Goal: Use online tool/utility: Utilize a website feature to perform a specific function

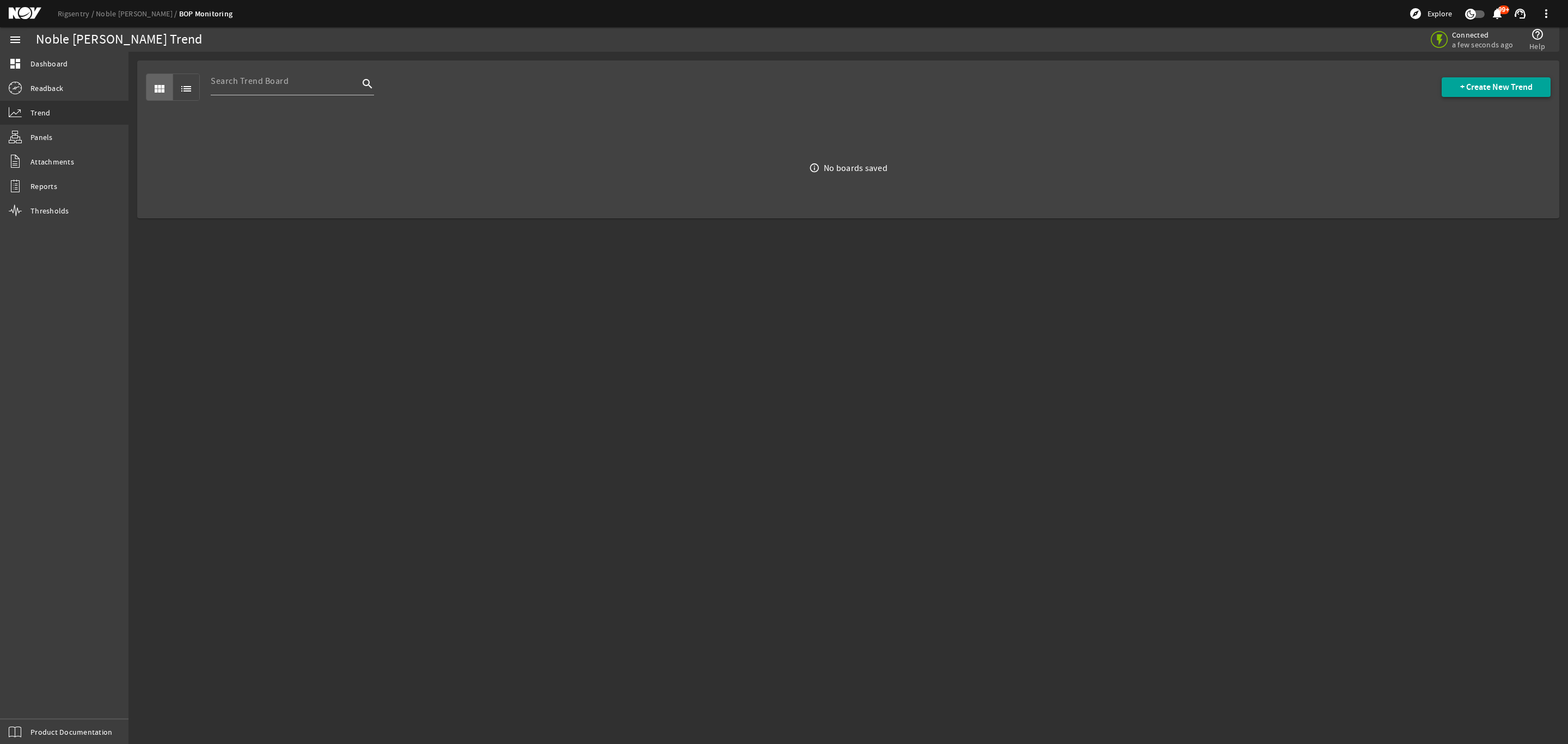
click at [1493, 93] on span at bounding box center [1496, 87] width 109 height 26
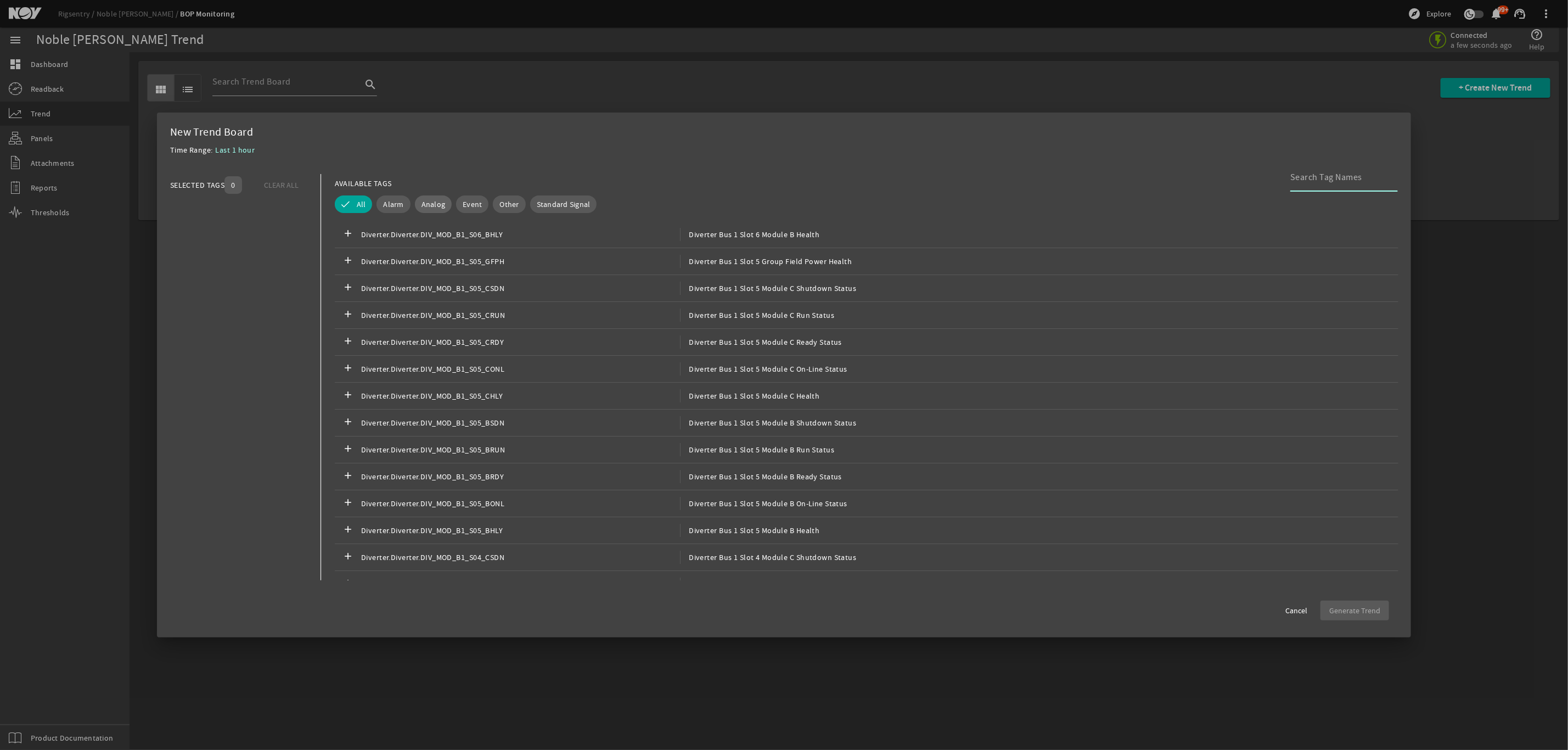
click at [433, 204] on span "Analog" at bounding box center [433, 204] width 24 height 11
drag, startPoint x: 1321, startPoint y: 185, endPoint x: 1310, endPoint y: 178, distance: 13.0
click at [1319, 184] on div at bounding box center [1340, 177] width 99 height 29
click at [1321, 182] on input "sfp" at bounding box center [1340, 177] width 99 height 13
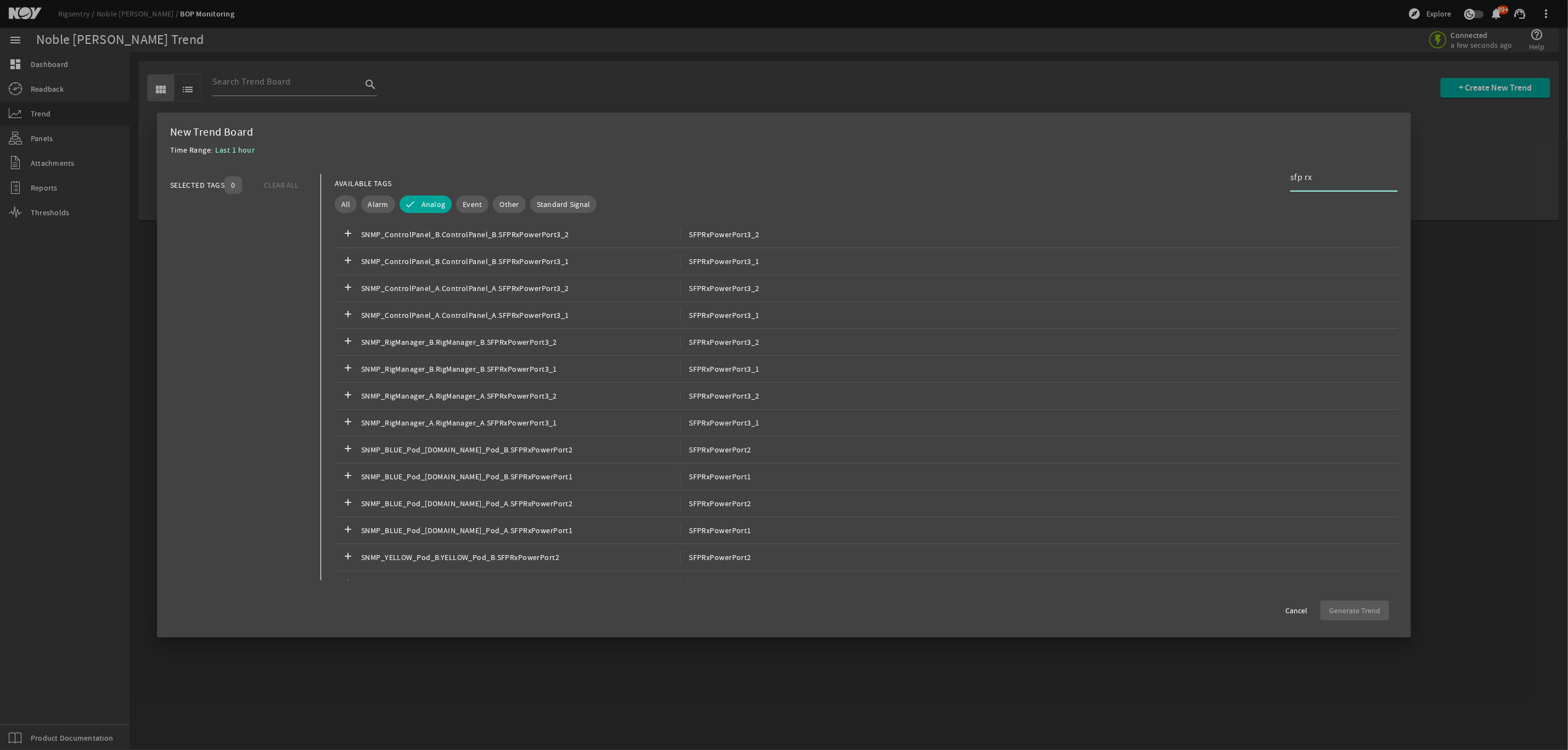
type input "sfp rx"
click at [731, 238] on span "SFPRxPowerPort3_2" at bounding box center [720, 234] width 79 height 13
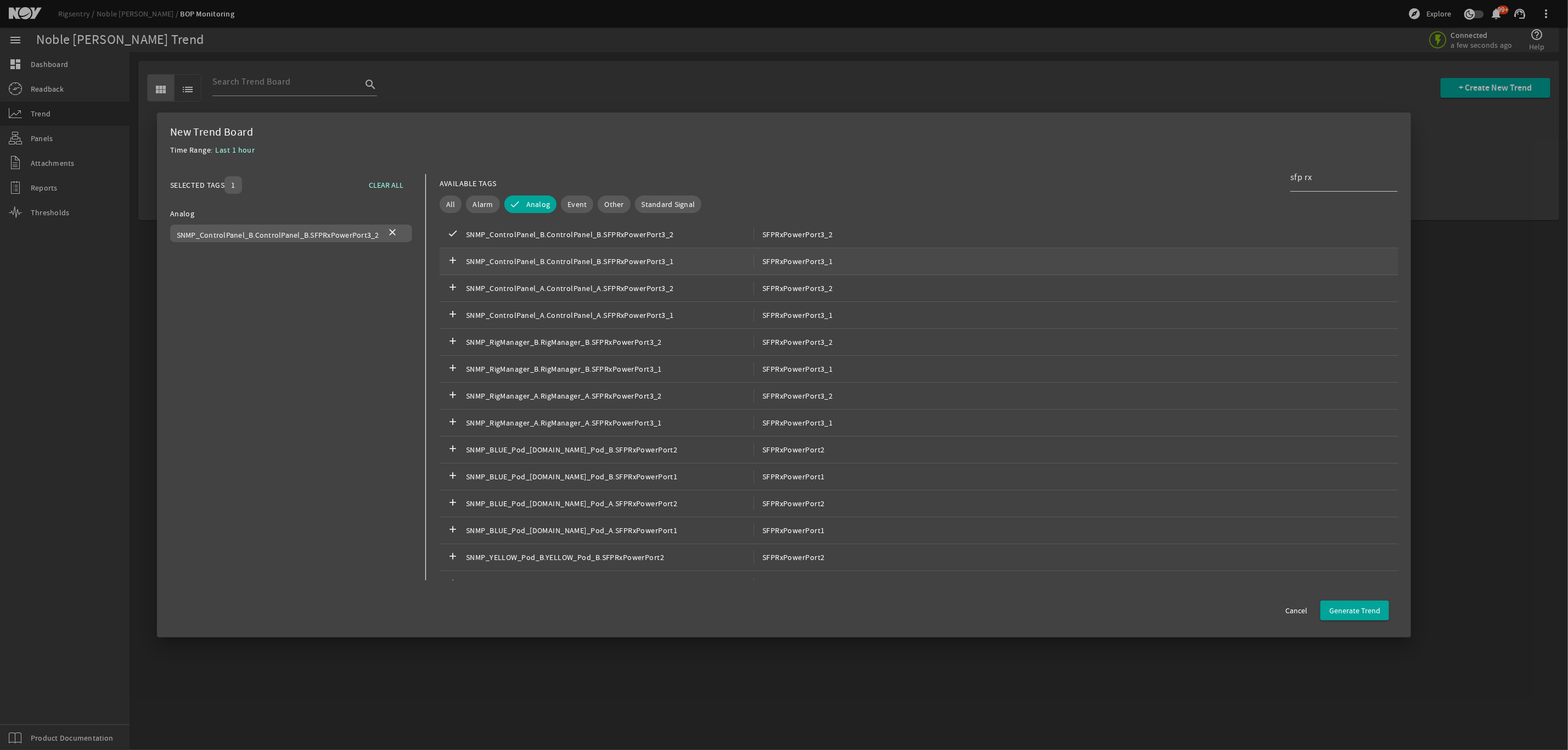
click at [767, 261] on span "SFPRxPowerPort3_1" at bounding box center [793, 261] width 79 height 13
click at [774, 293] on span "SFPRxPowerPort3_2" at bounding box center [793, 288] width 79 height 13
click at [782, 313] on span "SFPRxPowerPort3_1" at bounding box center [793, 315] width 79 height 13
click at [784, 346] on span "SFPRxPowerPort3_2" at bounding box center [793, 342] width 79 height 13
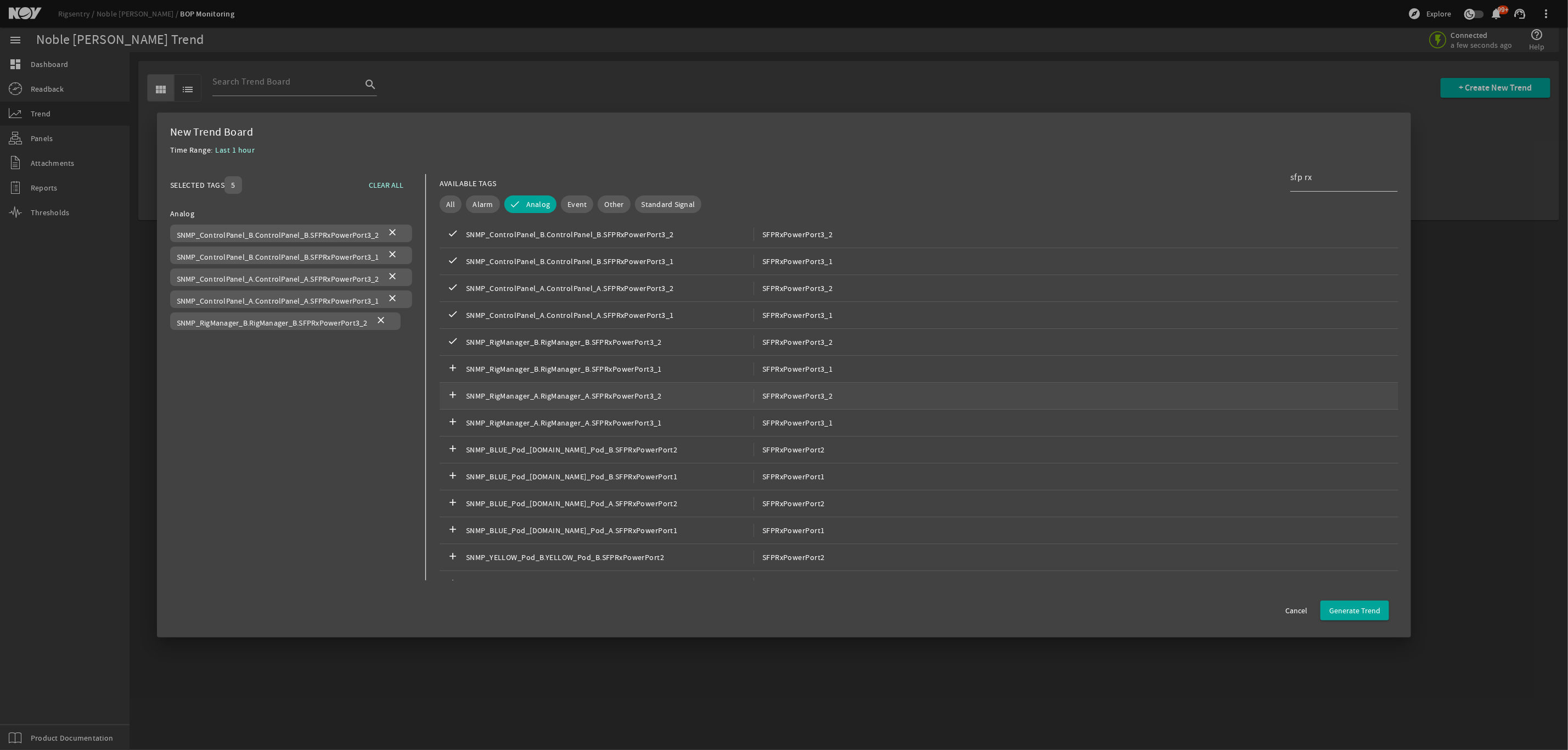
drag, startPoint x: 788, startPoint y: 373, endPoint x: 786, endPoint y: 387, distance: 14.1
click at [786, 372] on span "SFPRxPowerPort3_1" at bounding box center [793, 369] width 79 height 13
click at [786, 390] on div "add SNMP_RigManager_A.RigManager_A.SFPRxPowerPort3_2 SFPRxPowerPort3_2" at bounding box center [919, 396] width 959 height 27
click at [789, 423] on span "SFPRxPowerPort3_1" at bounding box center [793, 423] width 79 height 13
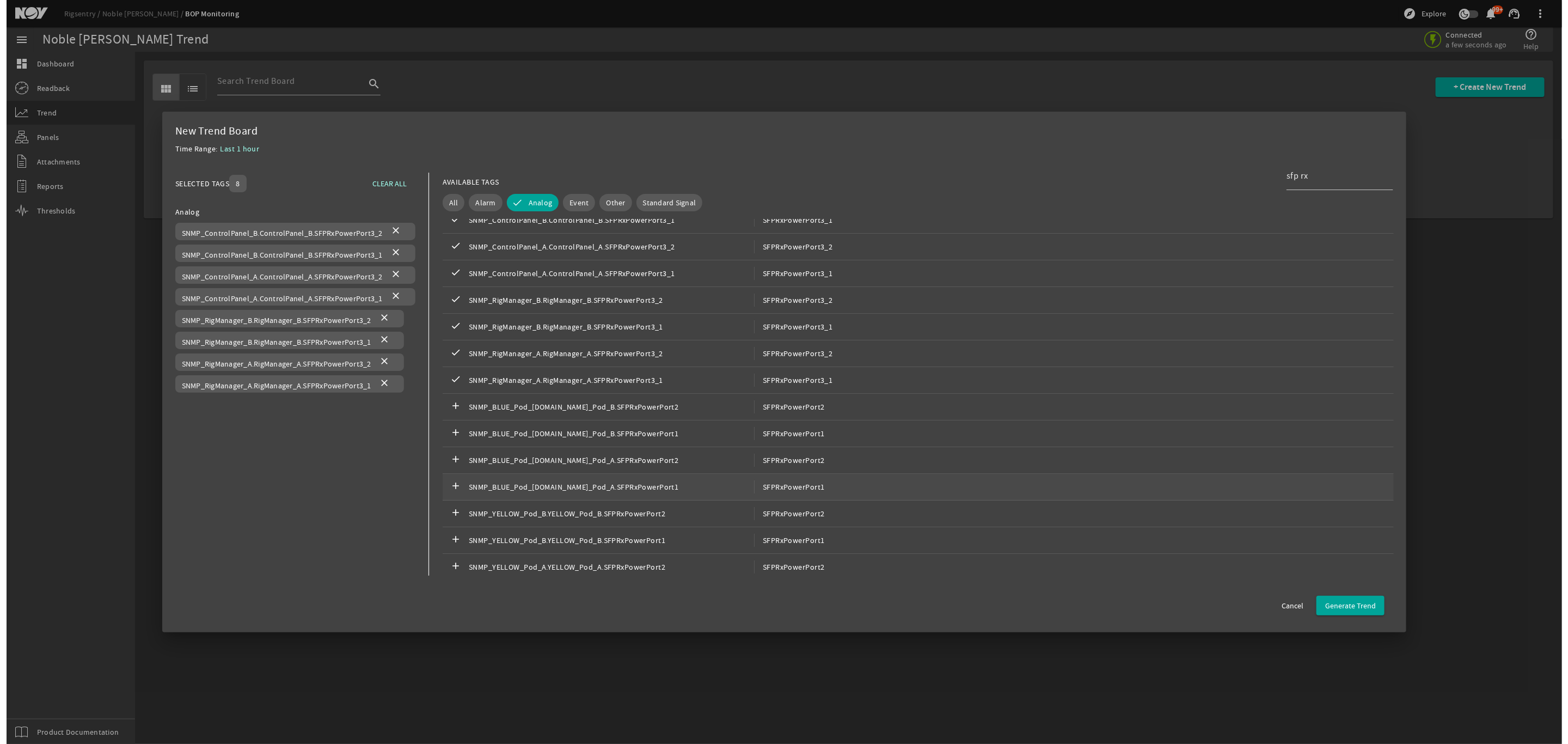
scroll to position [75, 0]
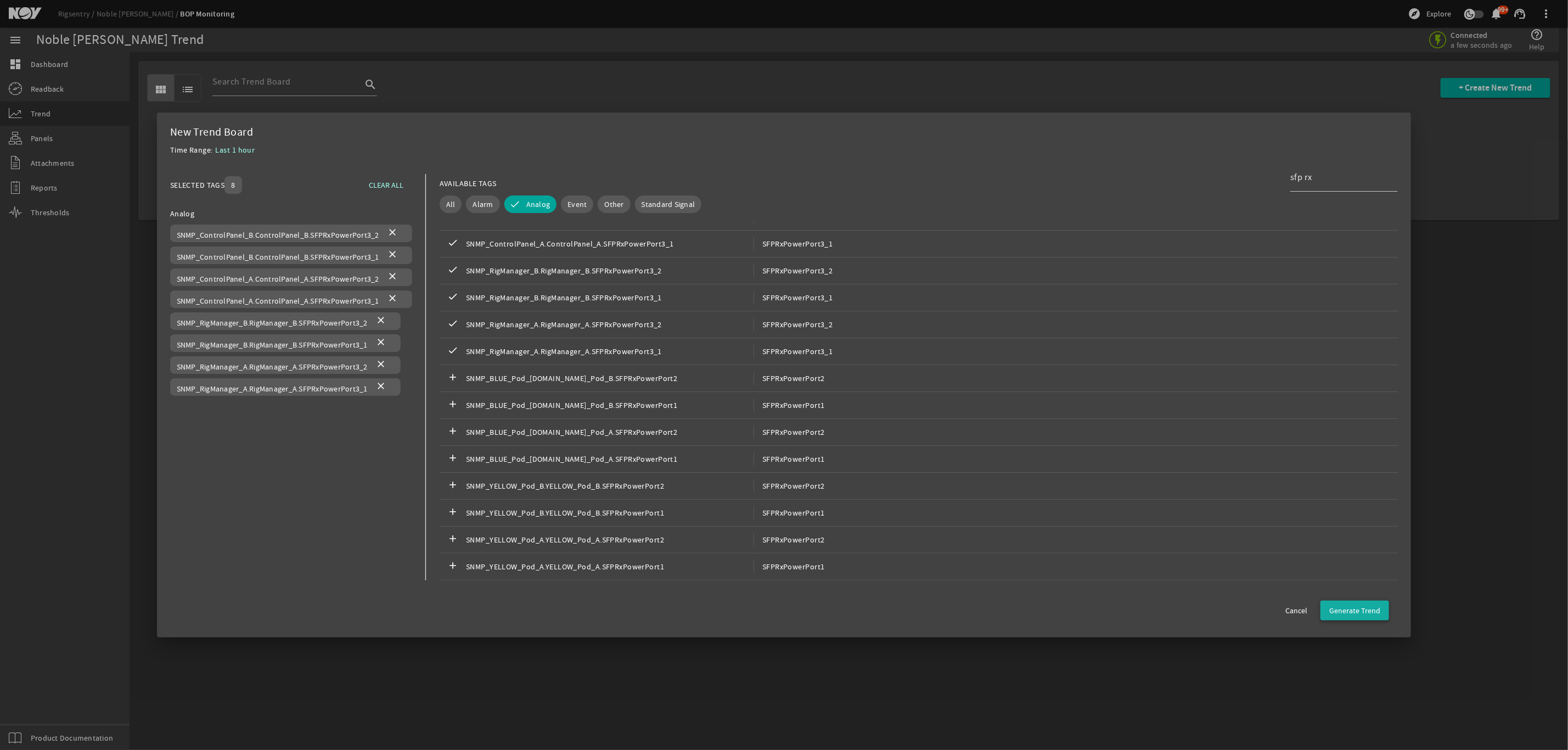
click at [1367, 609] on span "Generate Trend" at bounding box center [1355, 610] width 51 height 11
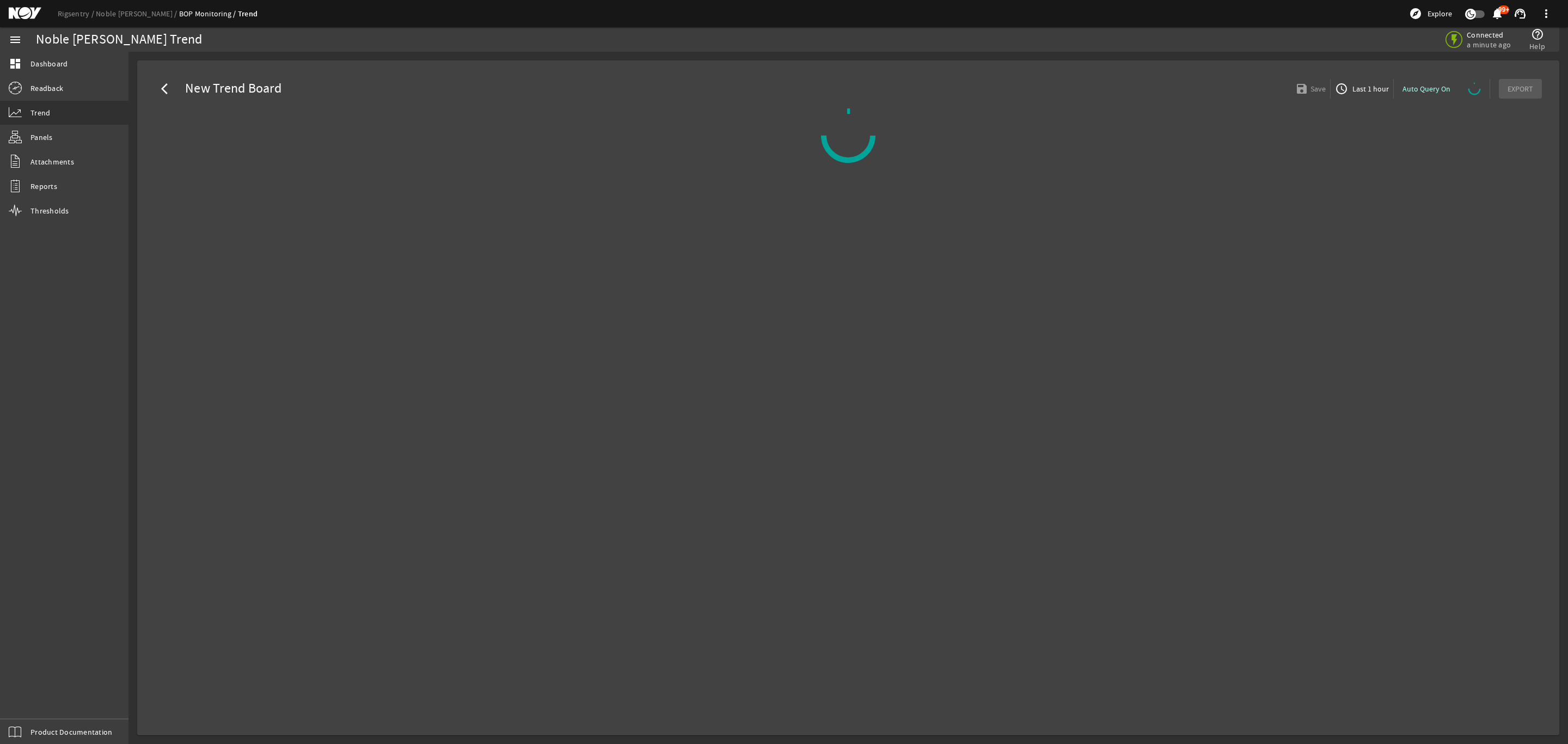
select select "ALL"
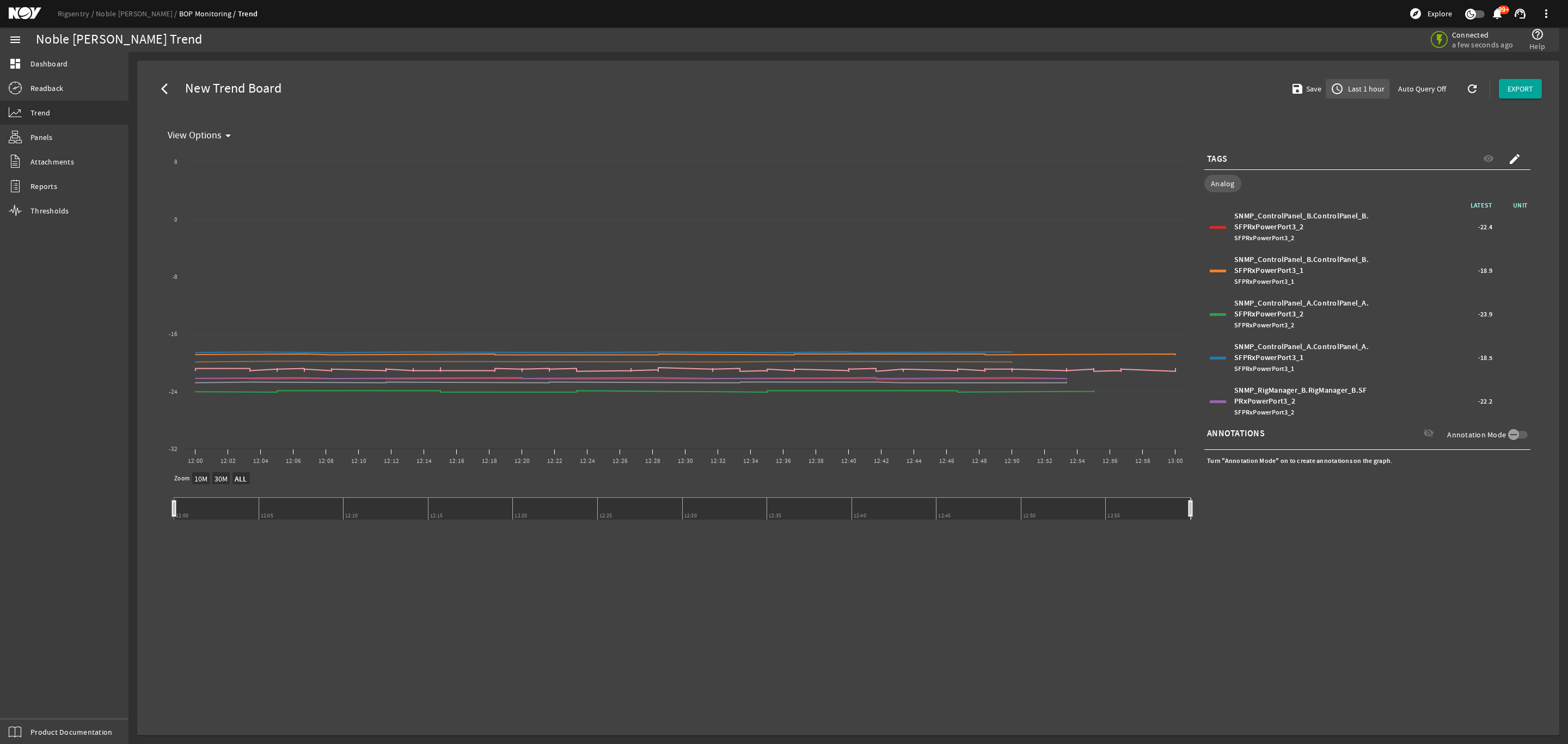
click at [1372, 91] on span "Last 1 hour" at bounding box center [1364, 88] width 39 height 11
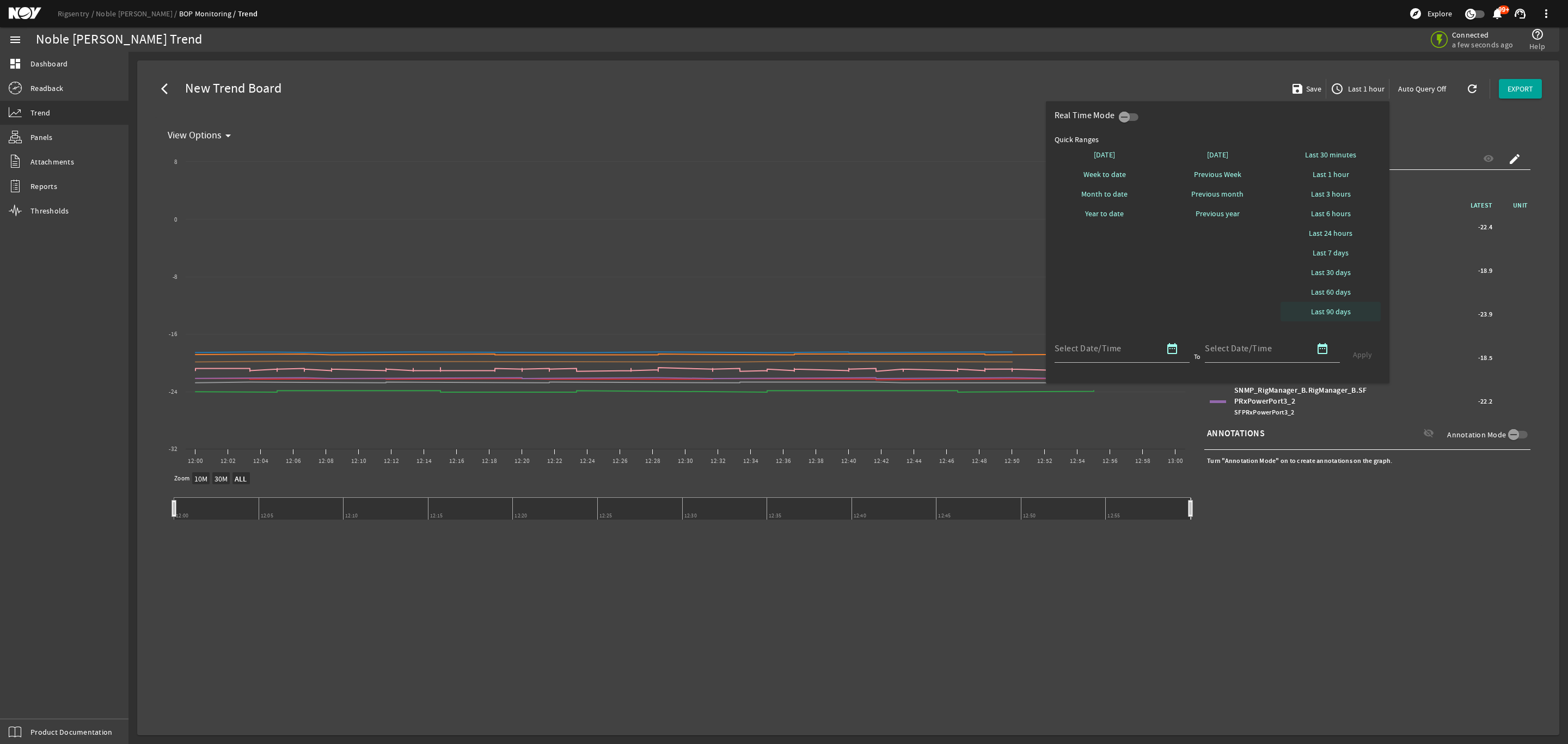
click at [1342, 312] on span "Last 90 days" at bounding box center [1331, 311] width 40 height 11
select select "10M"
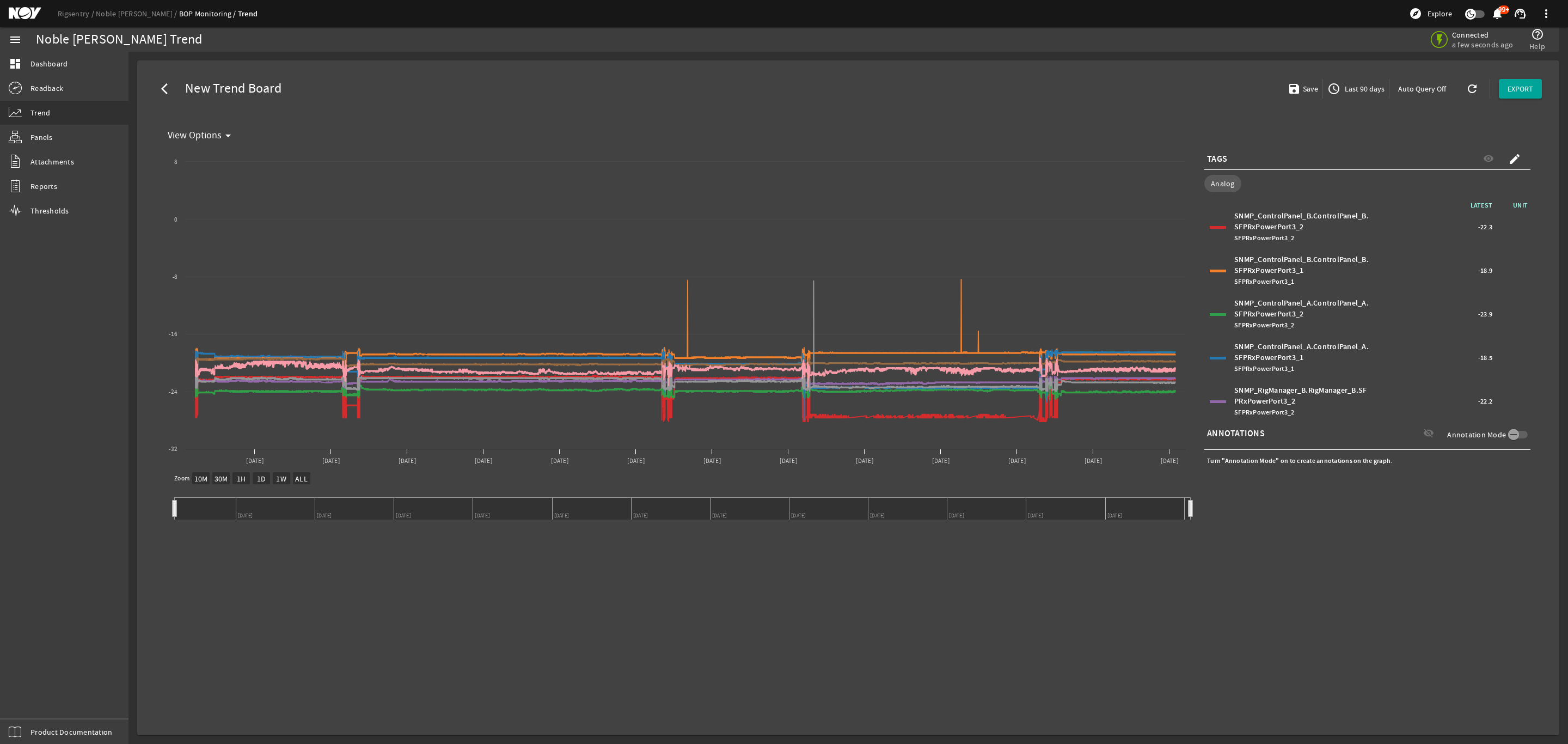
click at [1373, 89] on span "Last 90 days" at bounding box center [1363, 88] width 42 height 11
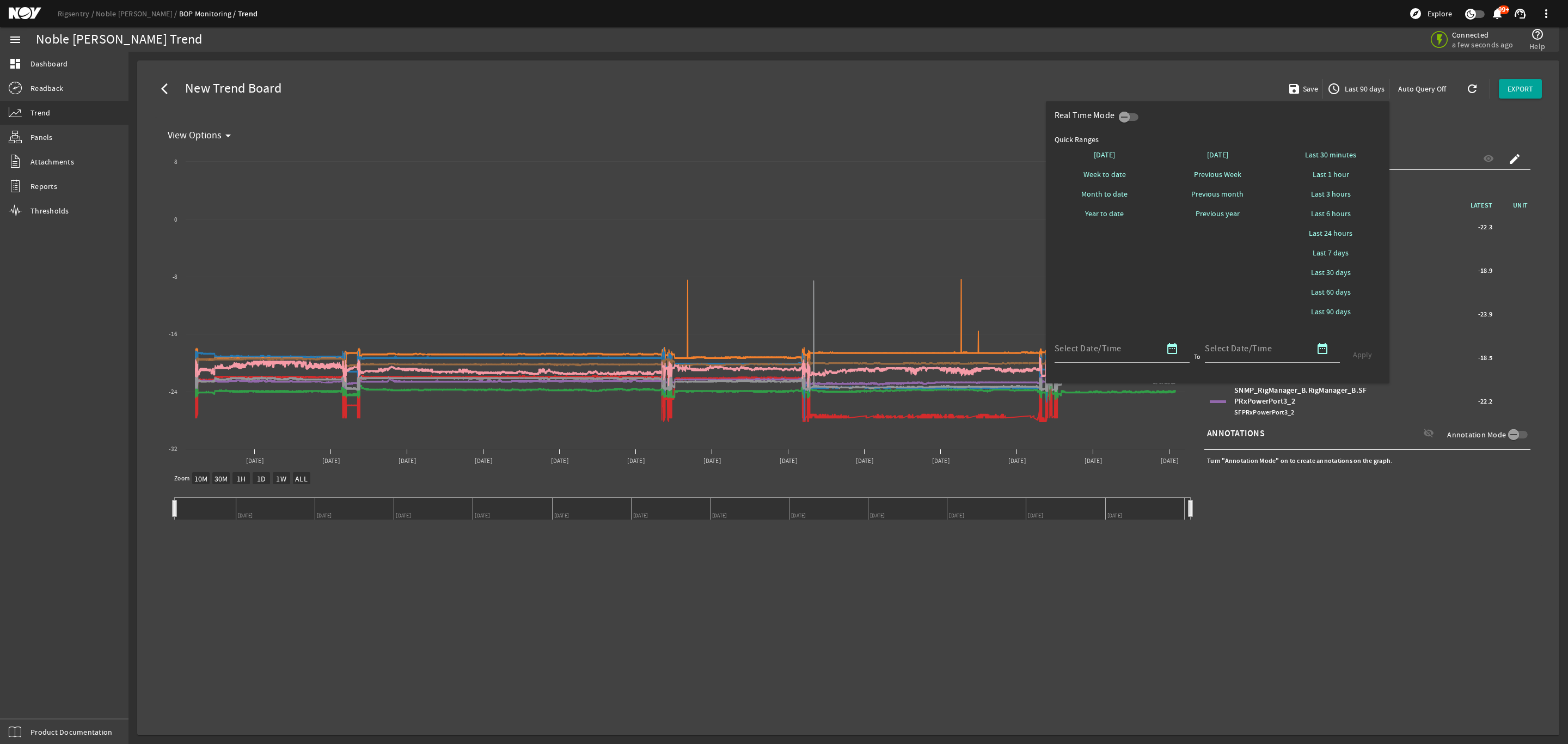
click at [782, 199] on div at bounding box center [784, 372] width 1568 height 744
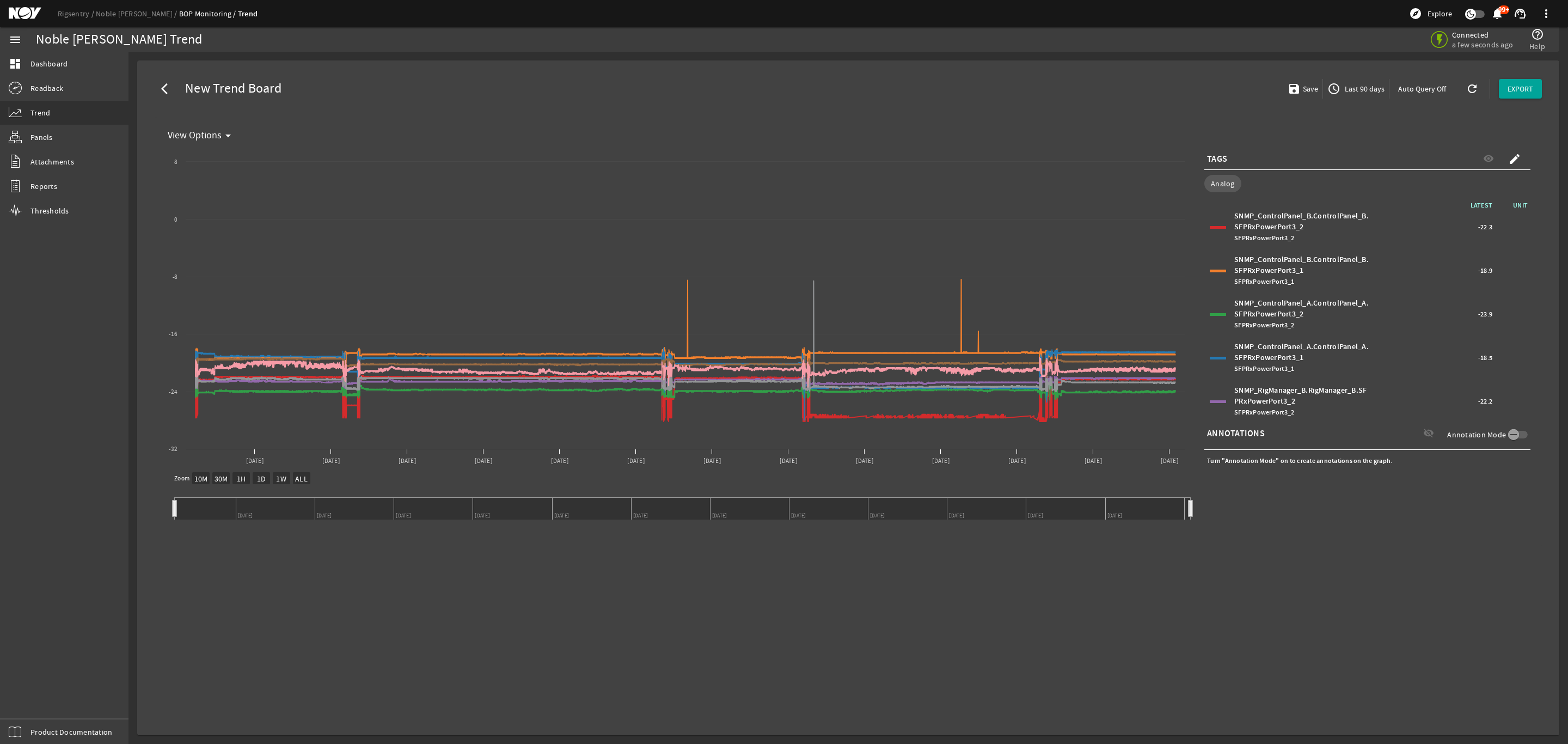
scroll to position [136, 0]
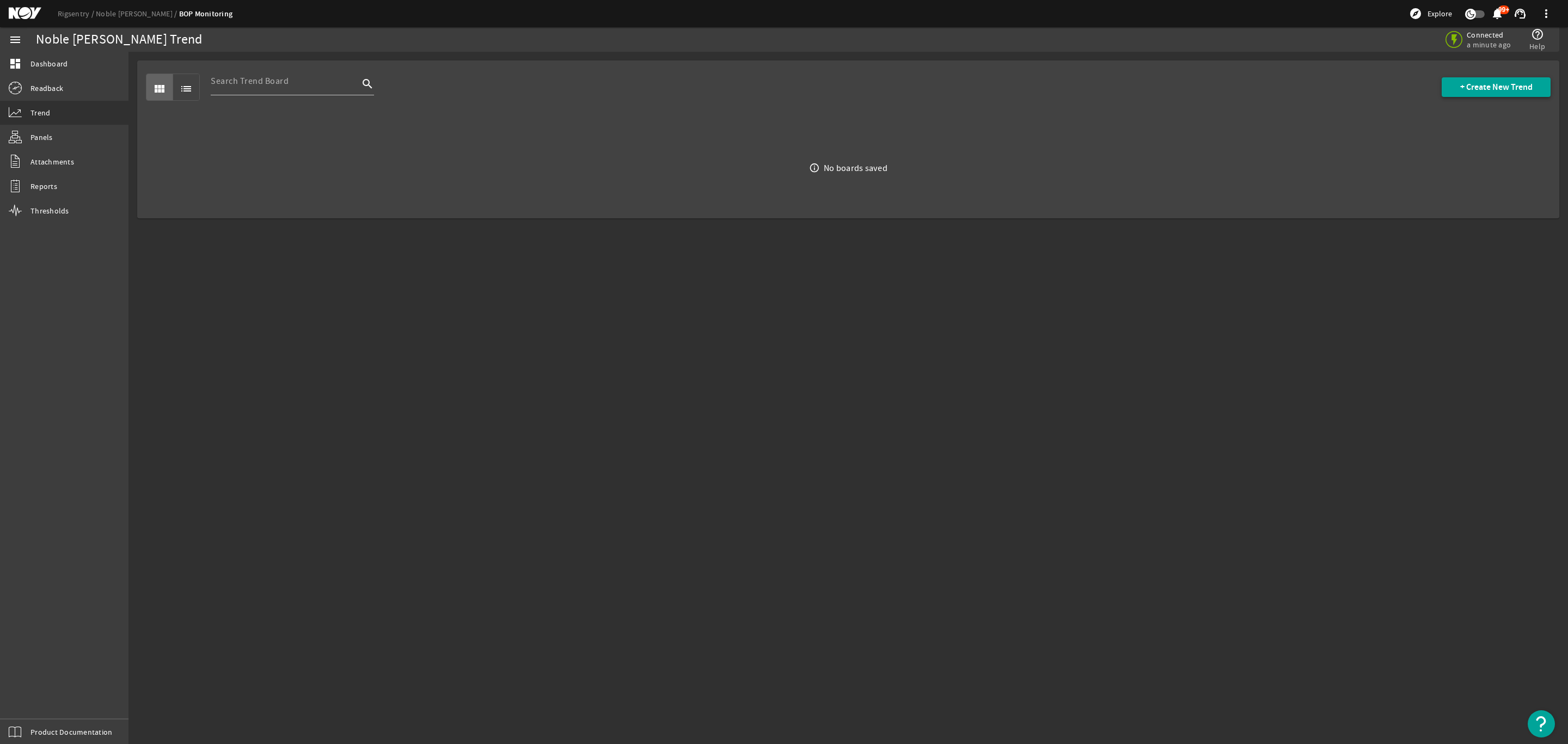
click at [1503, 85] on span "+ Create New Trend" at bounding box center [1496, 87] width 72 height 11
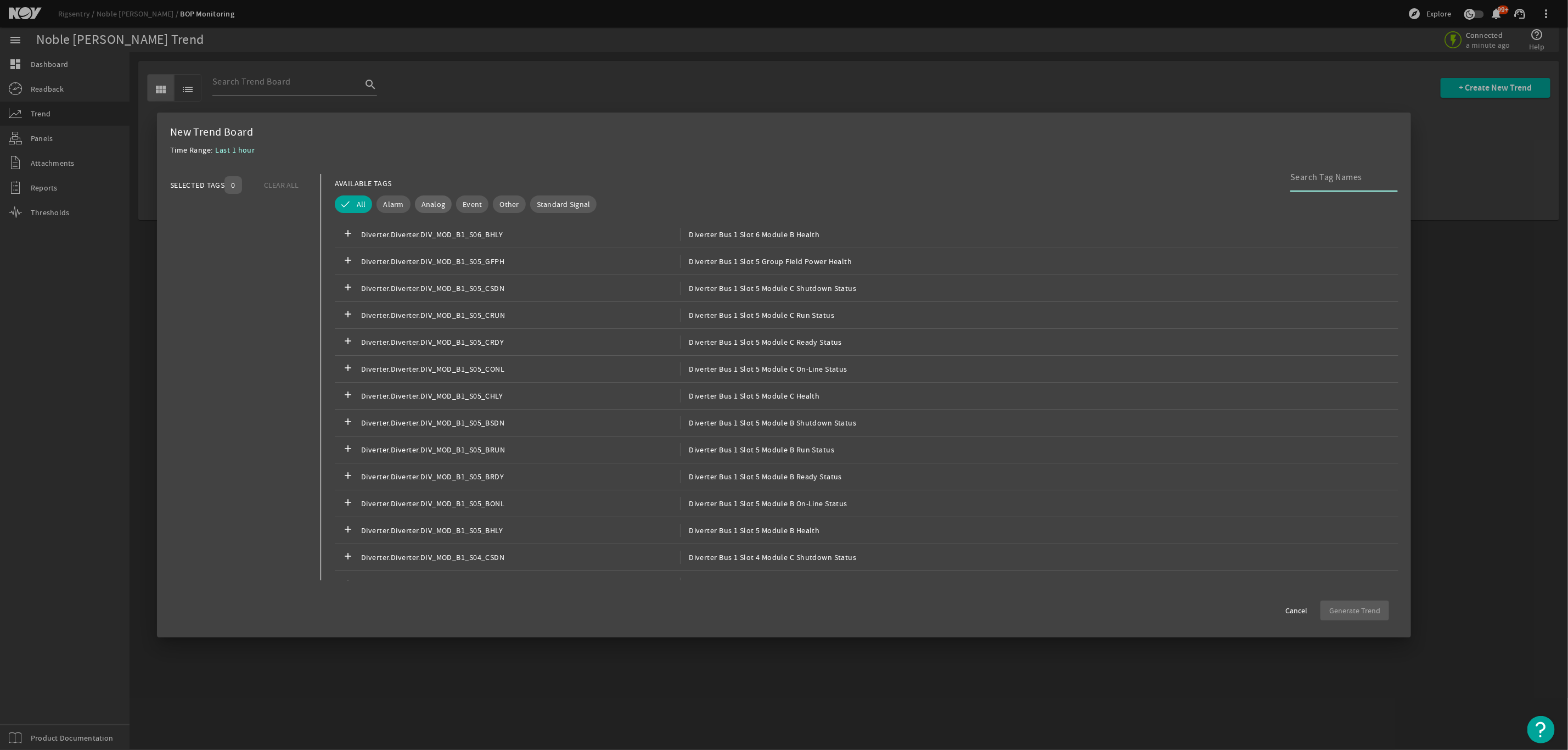
click at [429, 199] on span "Analog" at bounding box center [433, 204] width 24 height 11
click at [1351, 178] on input at bounding box center [1340, 177] width 99 height 13
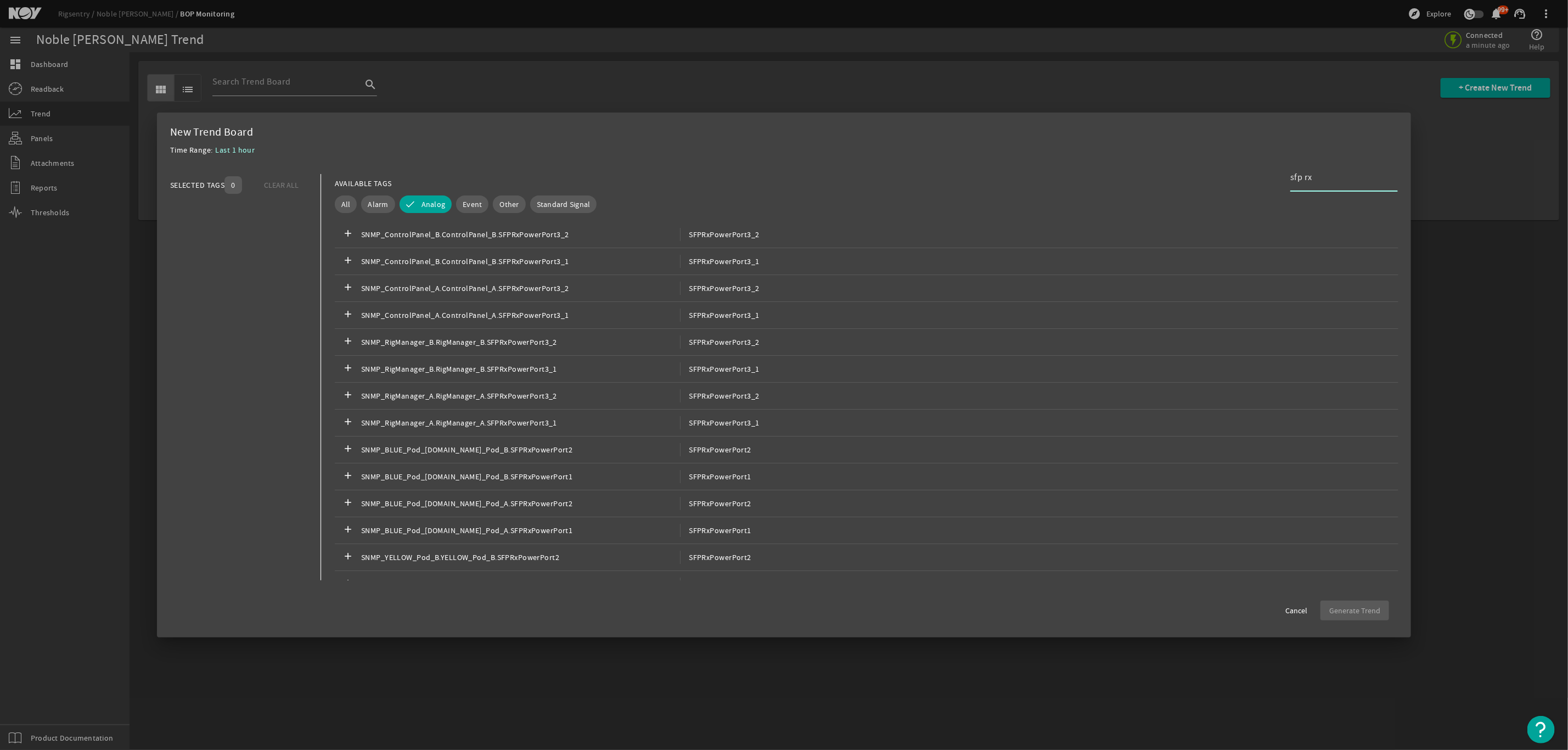
type input "sfp rx"
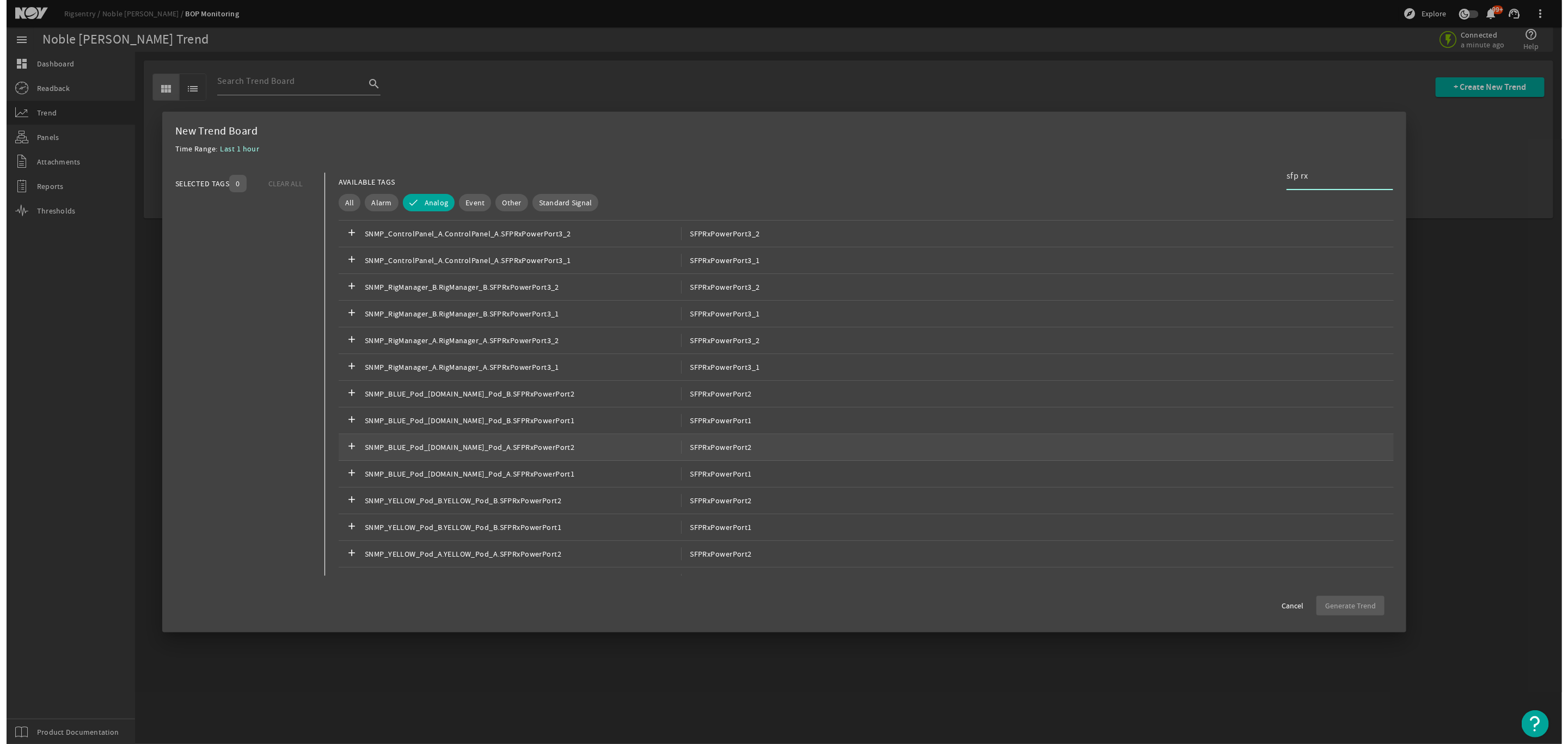
scroll to position [75, 0]
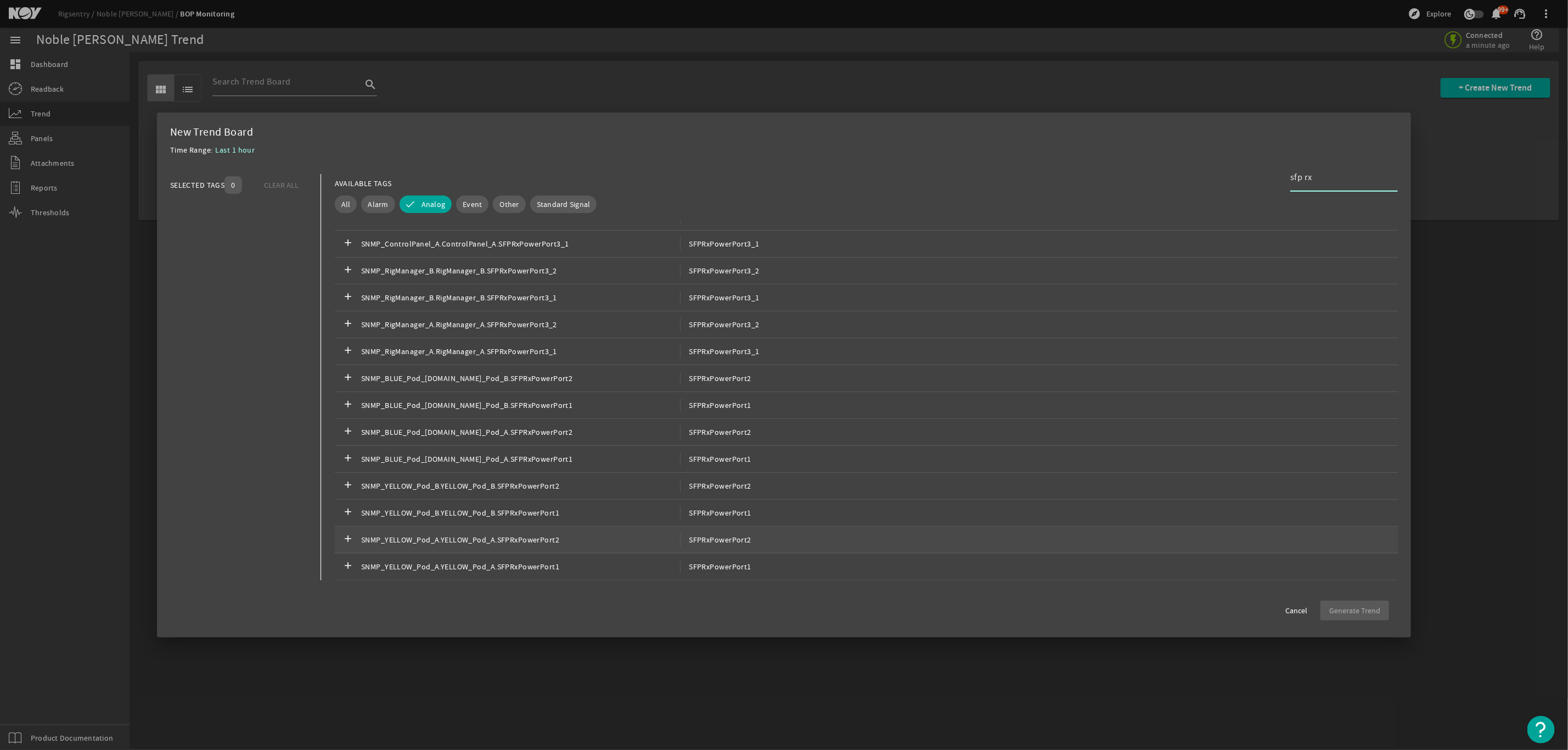
drag, startPoint x: 710, startPoint y: 565, endPoint x: 708, endPoint y: 540, distance: 25.1
click at [710, 563] on span "SFPRxPowerPort1" at bounding box center [716, 566] width 72 height 13
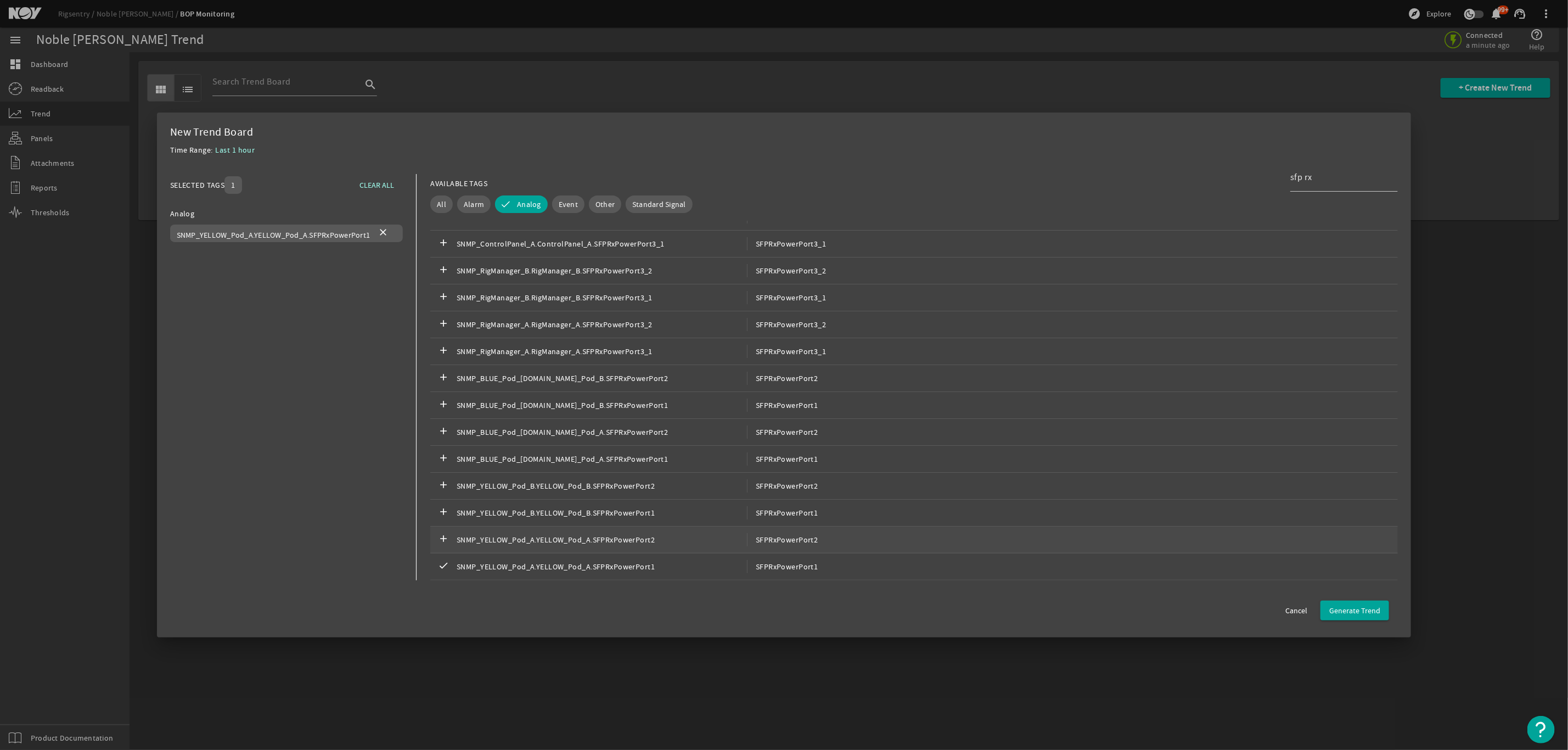
click at [793, 534] on span "SFPRxPowerPort2" at bounding box center [783, 540] width 72 height 13
drag, startPoint x: 787, startPoint y: 513, endPoint x: 787, endPoint y: 491, distance: 22.0
click at [787, 511] on span "SFPRxPowerPort1" at bounding box center [783, 513] width 72 height 13
click at [788, 484] on span "SFPRxPowerPort2" at bounding box center [783, 486] width 72 height 13
click at [793, 450] on div "add SNMP_BLUE_Pod_[DOMAIN_NAME]_Pod_A.SFPRxPowerPort1 SFPRxPowerPort1" at bounding box center [914, 459] width 968 height 27
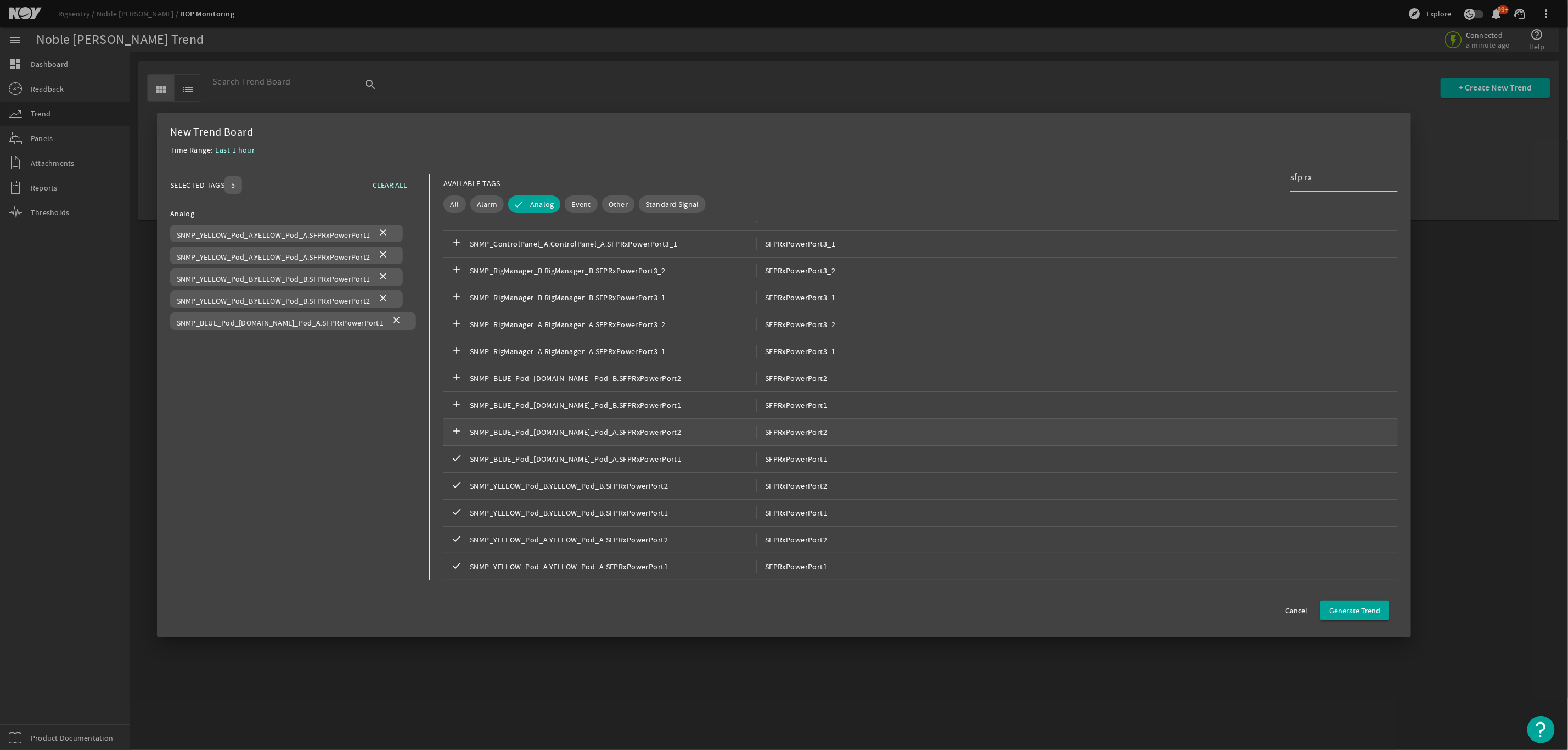
click at [794, 430] on span "SFPRxPowerPort2" at bounding box center [792, 432] width 72 height 13
drag, startPoint x: 794, startPoint y: 410, endPoint x: 794, endPoint y: 401, distance: 9.0
click at [794, 407] on div "add SNMP_BLUE_Pod_[DOMAIN_NAME]_Pod_B.SFPRxPowerPort1 SFPRxPowerPort1" at bounding box center [920, 405] width 954 height 27
click at [796, 371] on span "SFPRxPowerPort2" at bounding box center [792, 378] width 72 height 13
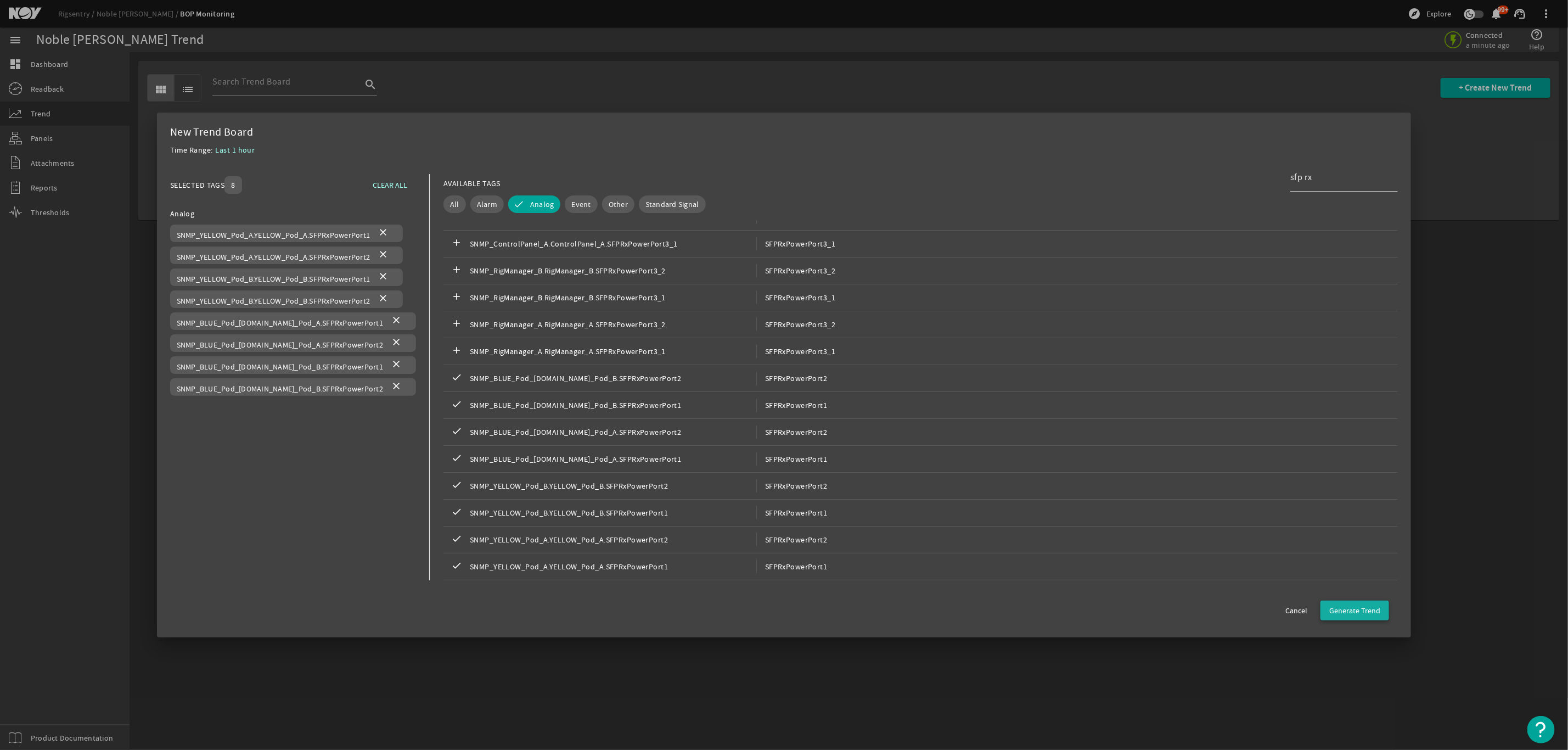
click at [1349, 608] on span "Generate Trend" at bounding box center [1355, 610] width 51 height 11
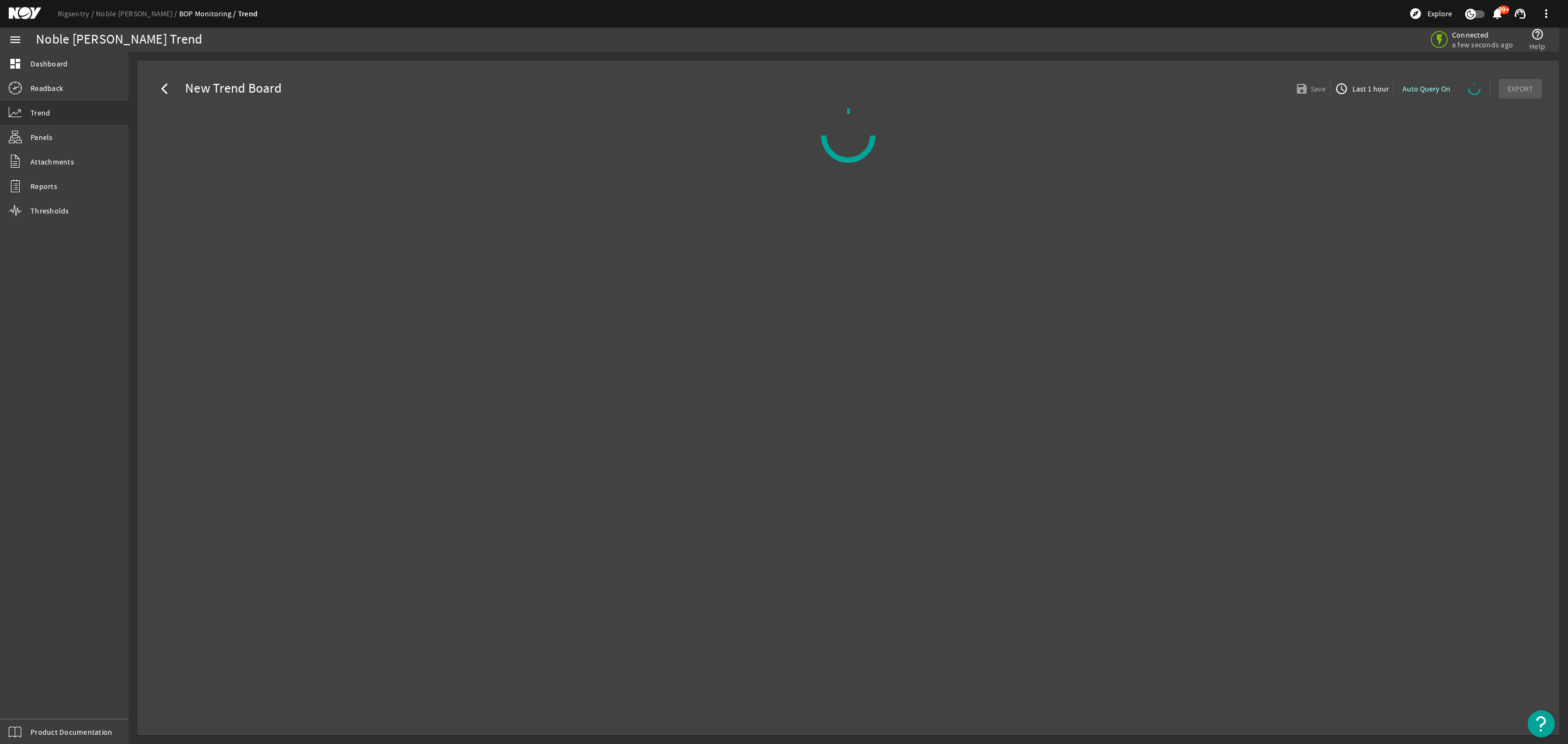
select select "ALL"
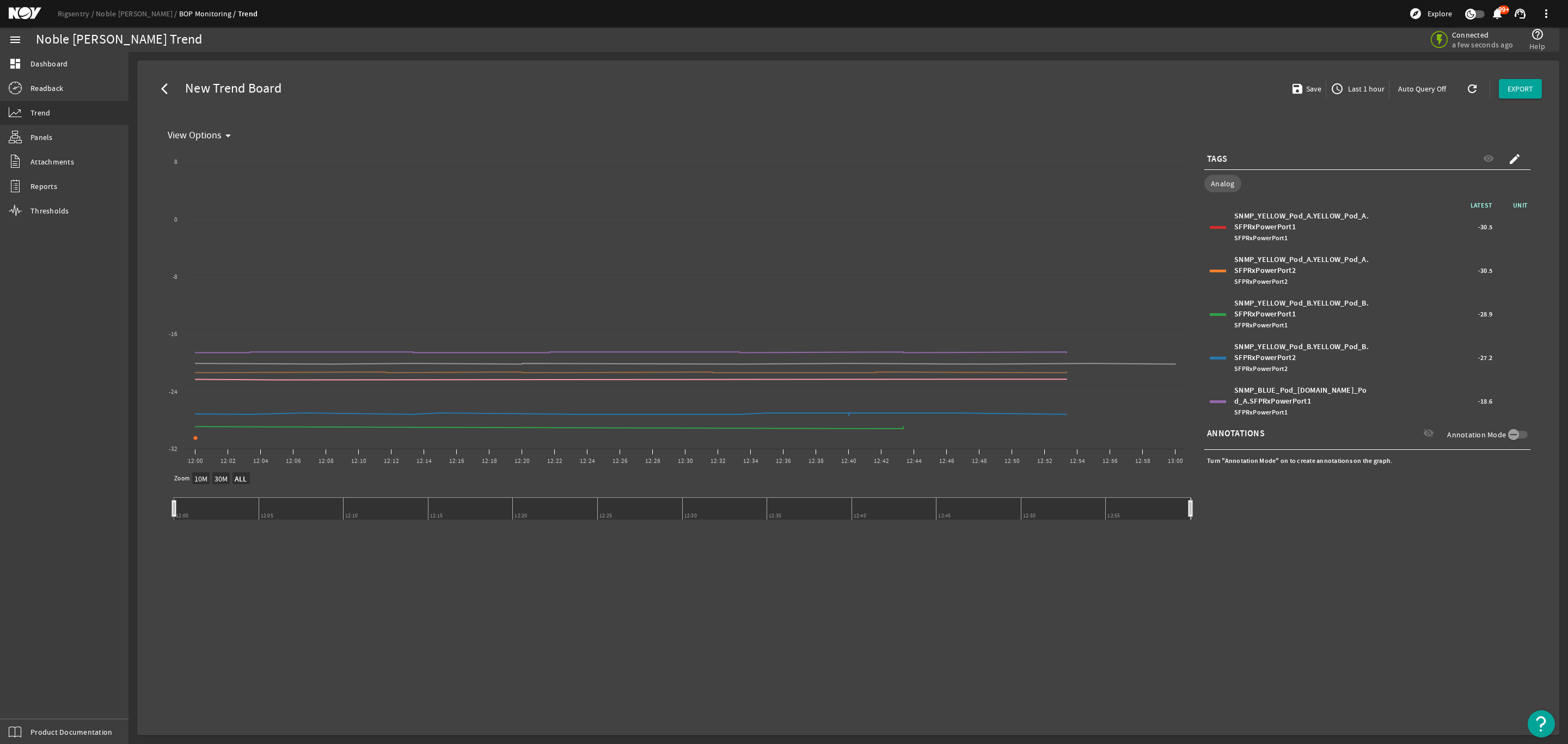
click at [1362, 84] on span "Last 1 hour" at bounding box center [1364, 88] width 39 height 11
click at [1375, 92] on span "Last 1 hour" at bounding box center [1364, 88] width 39 height 11
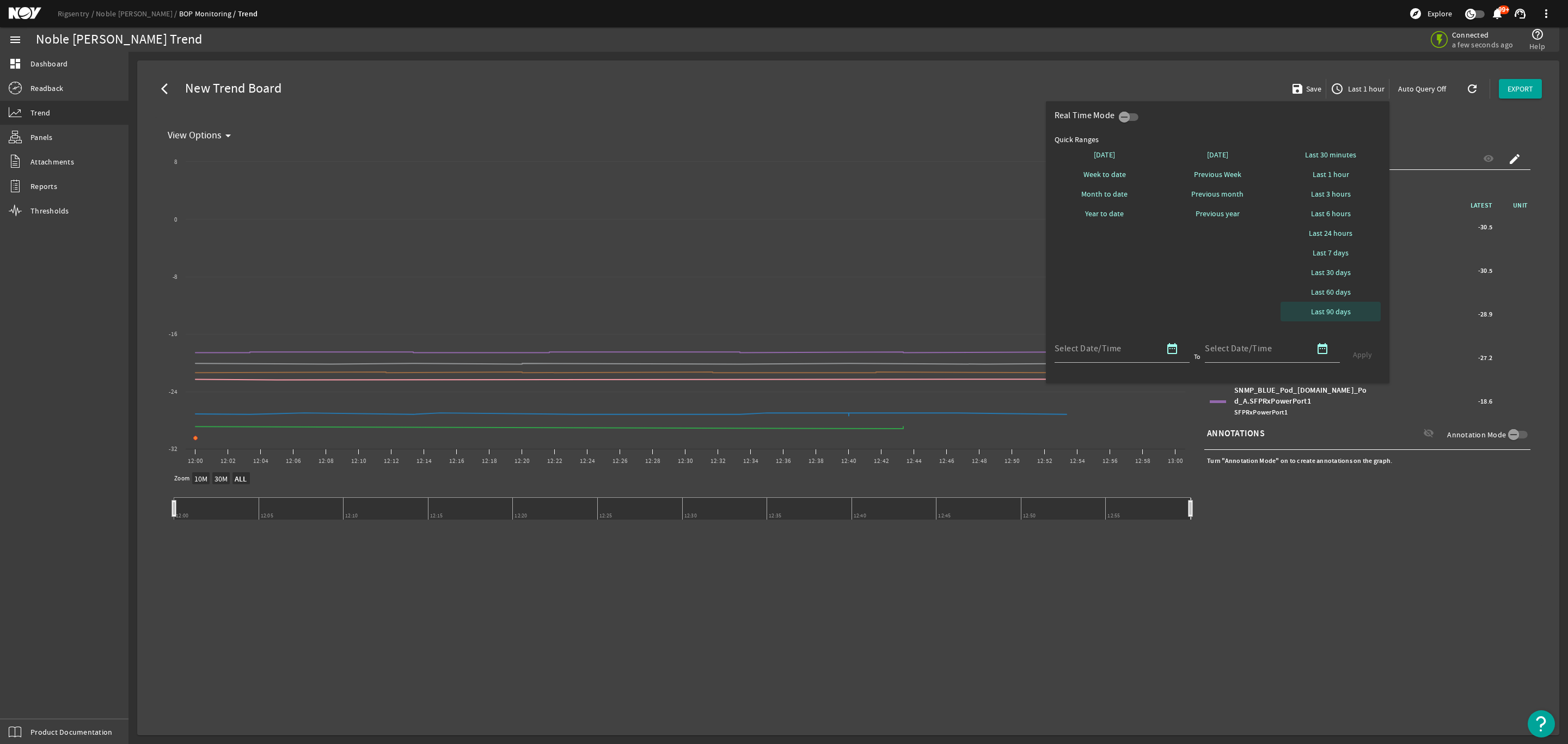
click at [1328, 310] on span "Last 90 days" at bounding box center [1331, 311] width 40 height 11
select select "10M"
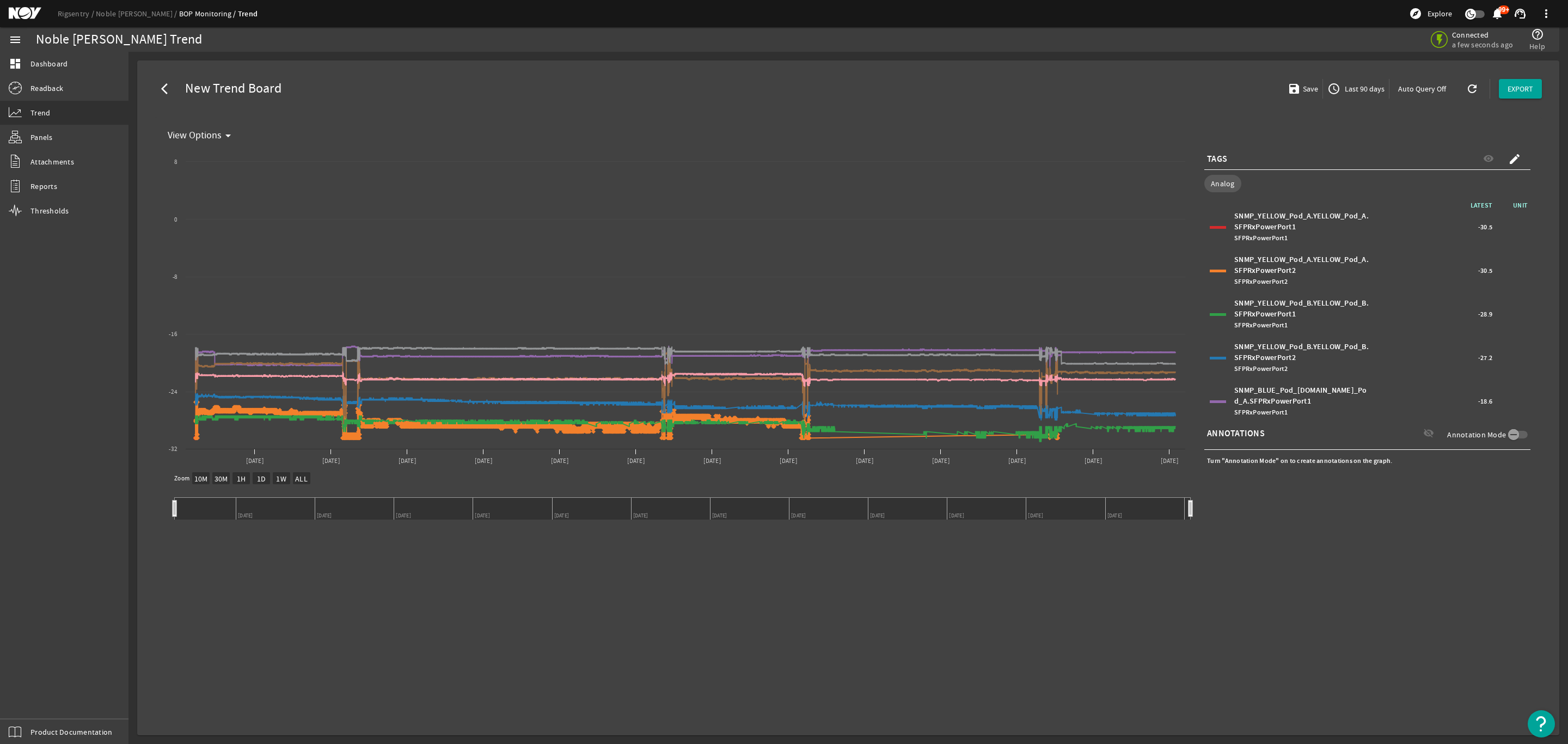
click at [1212, 270] on div at bounding box center [1218, 271] width 16 height 3
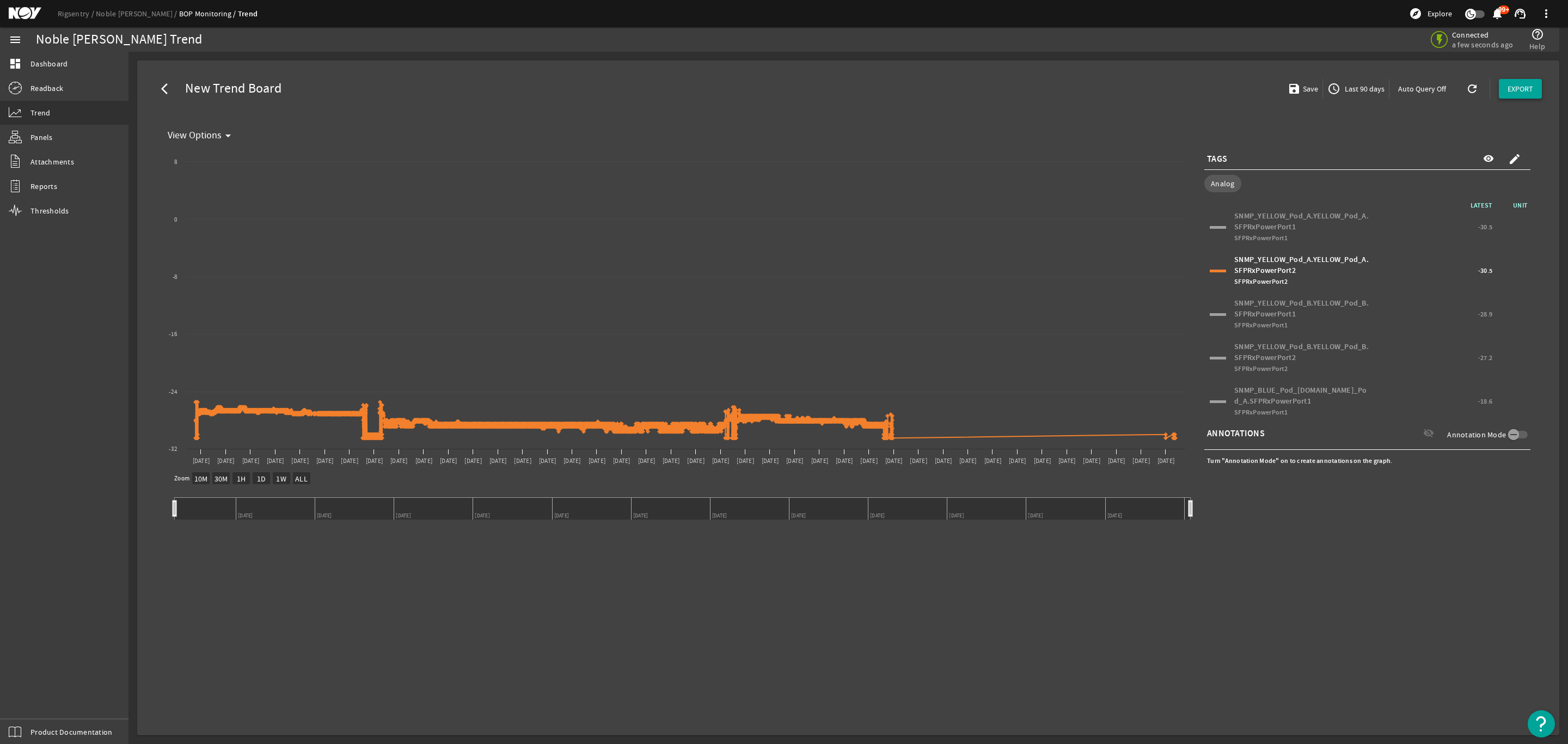
click at [1522, 81] on span at bounding box center [1520, 88] width 43 height 26
click at [1529, 216] on span "CSV" at bounding box center [1529, 220] width 44 height 13
